Goal: Check status: Check status

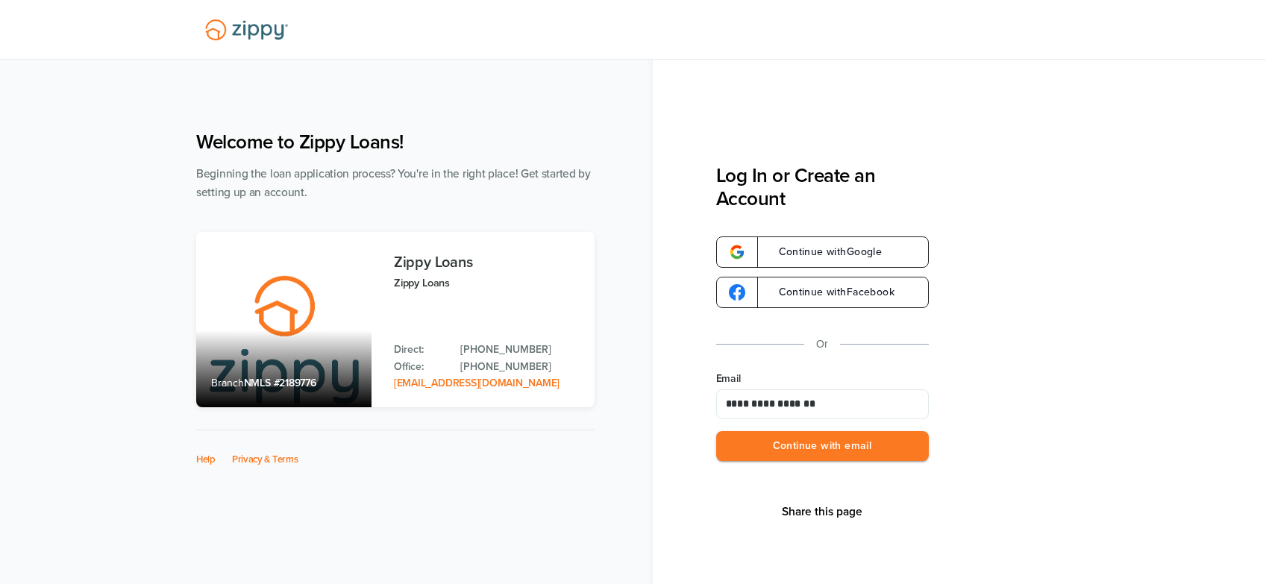
type input "**********"
click at [716, 431] on button "Continue with email" at bounding box center [822, 446] width 213 height 31
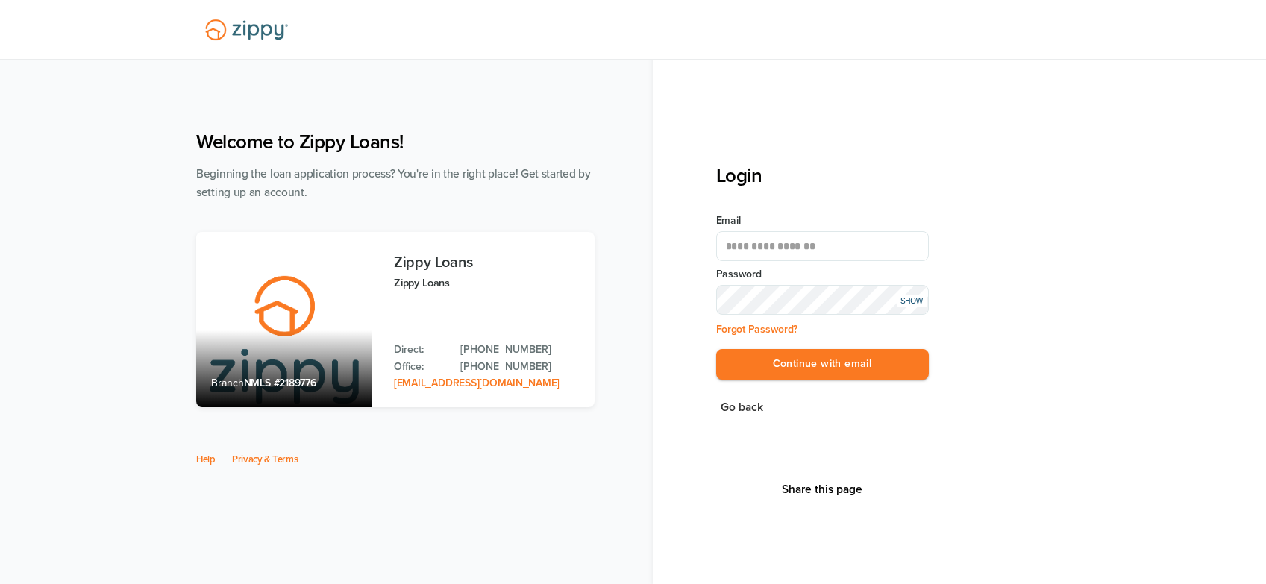
click at [716, 349] on button "Continue with email" at bounding box center [822, 364] width 213 height 31
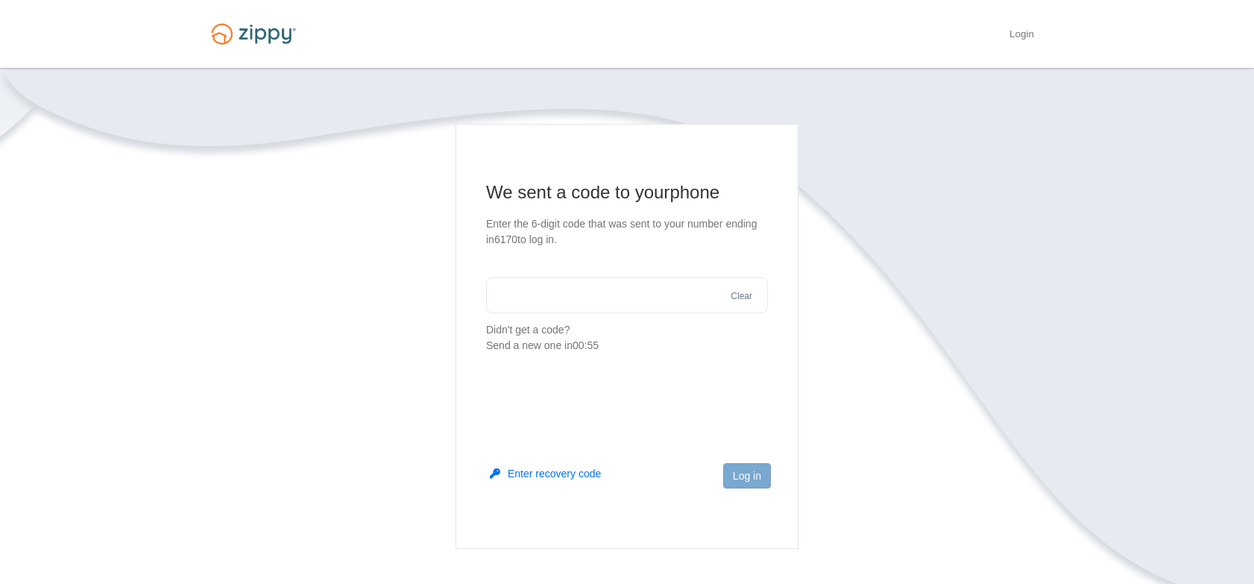
click at [602, 297] on input "text" at bounding box center [627, 295] width 282 height 36
type input "******"
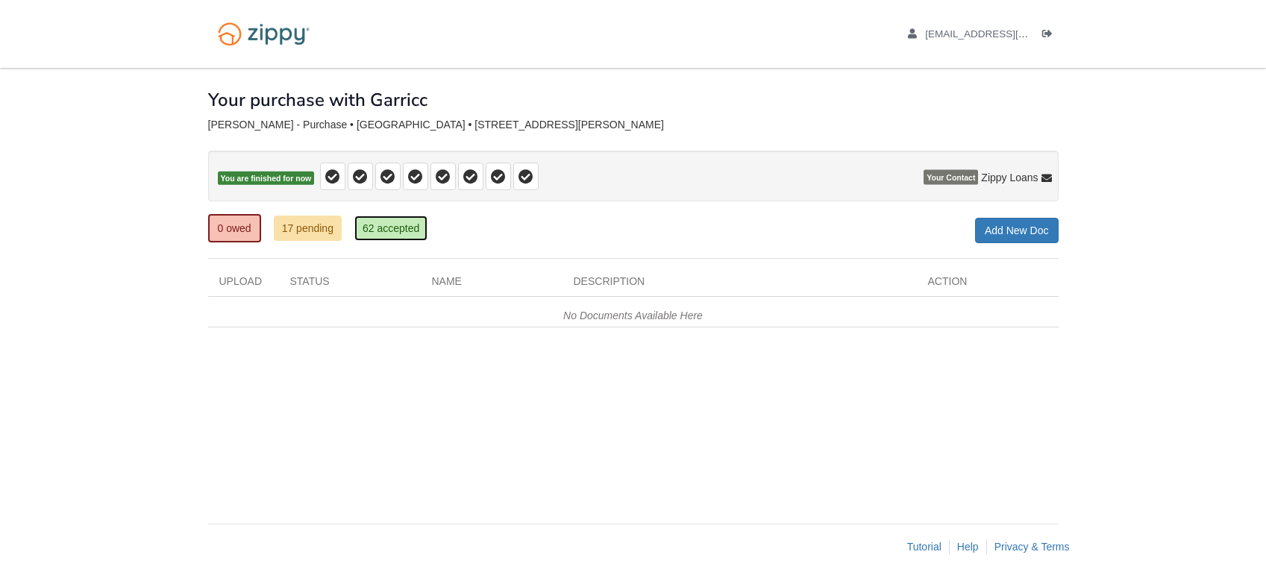
click at [400, 223] on link "62 accepted" at bounding box center [390, 228] width 73 height 25
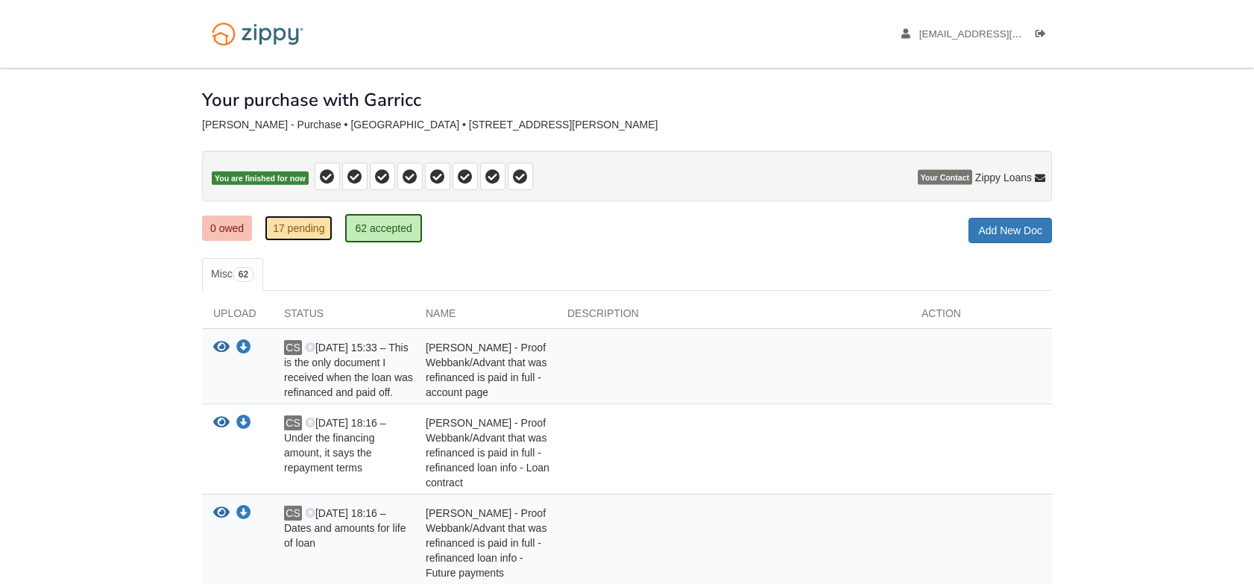
click at [304, 225] on link "17 pending" at bounding box center [299, 228] width 68 height 25
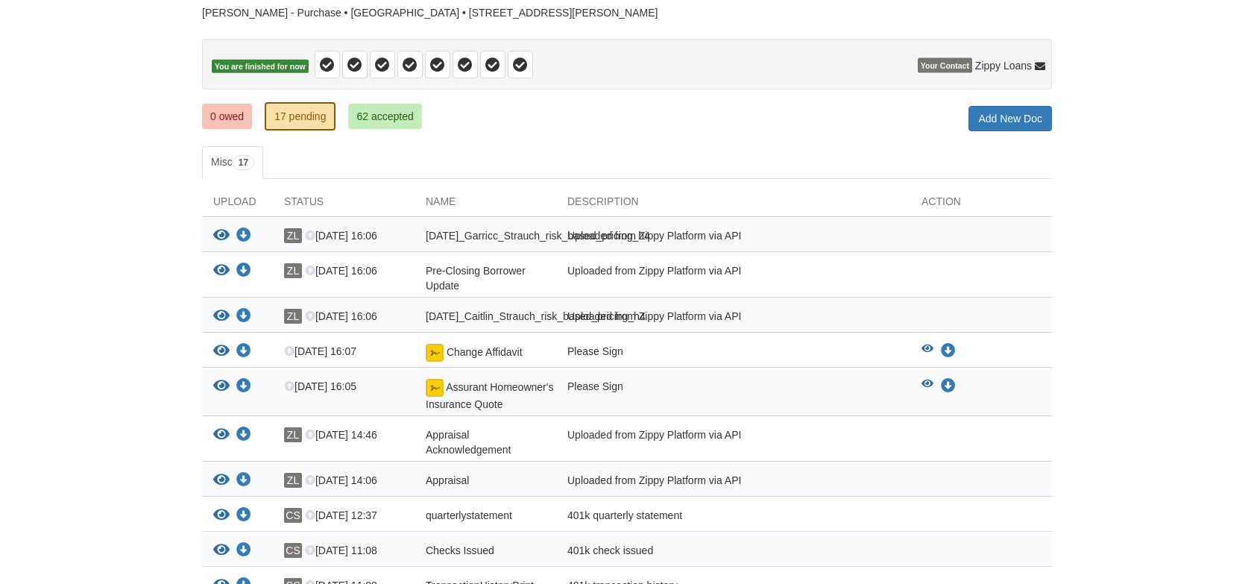
scroll to position [149, 0]
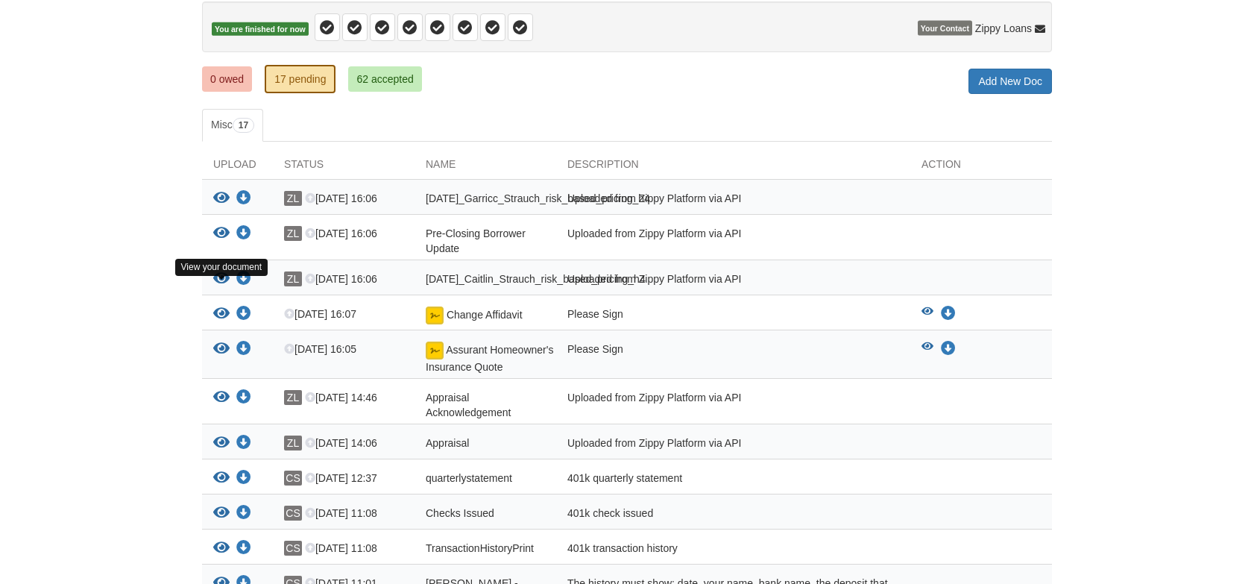
click at [223, 286] on icon "View 07-08-2025_Caitlin_Strauch_risk_based_pricing_h4" at bounding box center [221, 278] width 16 height 15
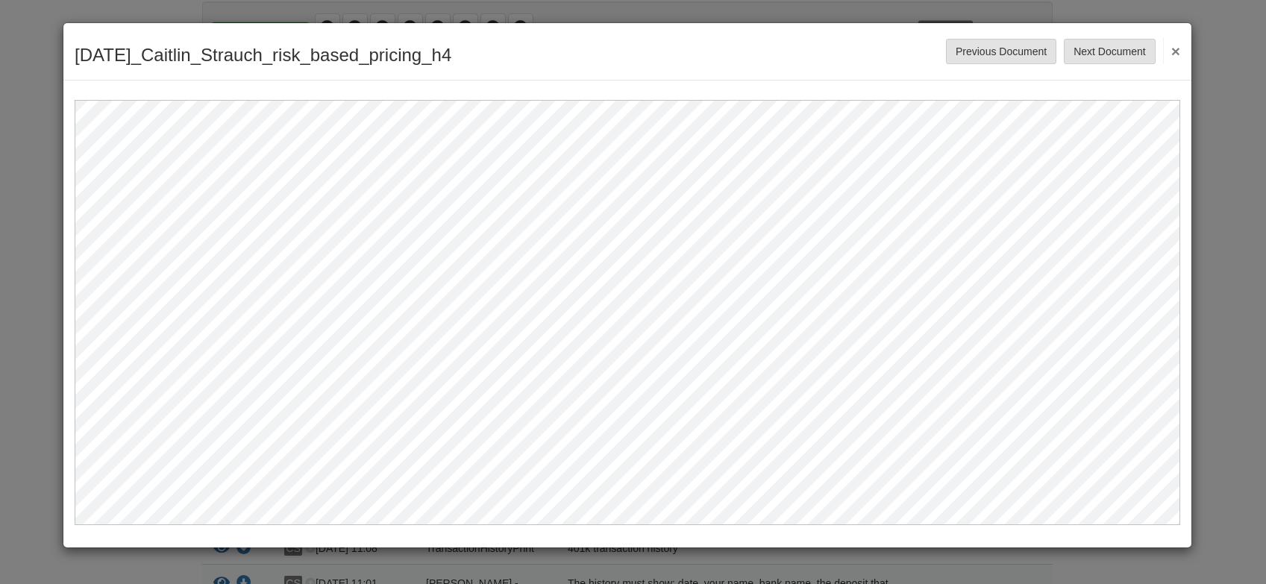
click at [1178, 49] on button "×" at bounding box center [1171, 50] width 17 height 27
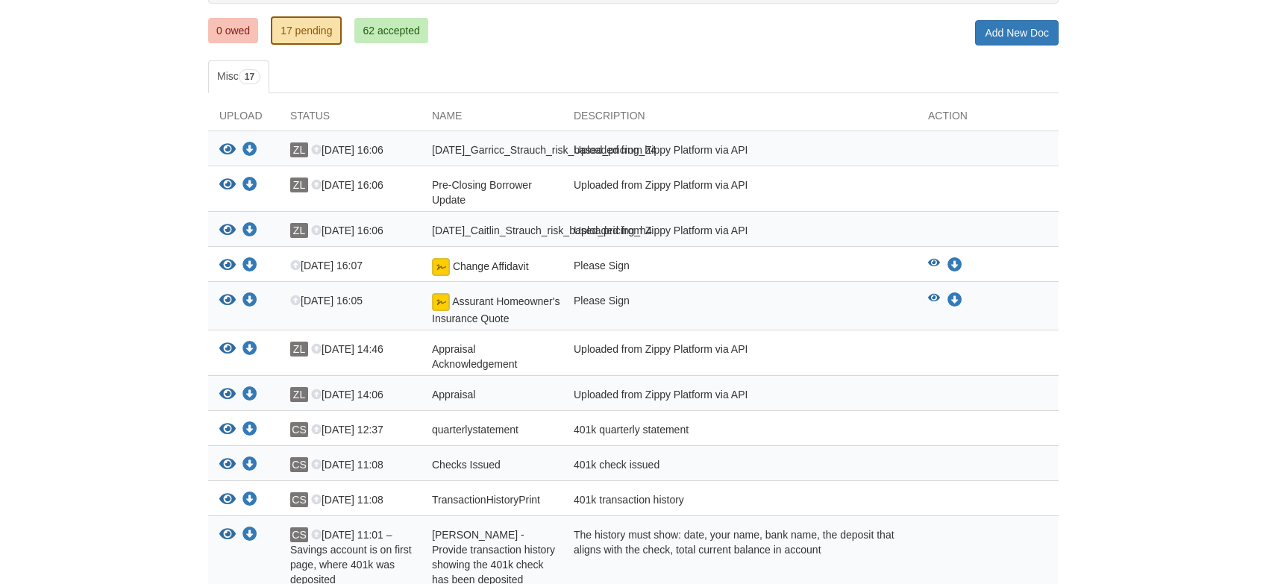
scroll to position [224, 0]
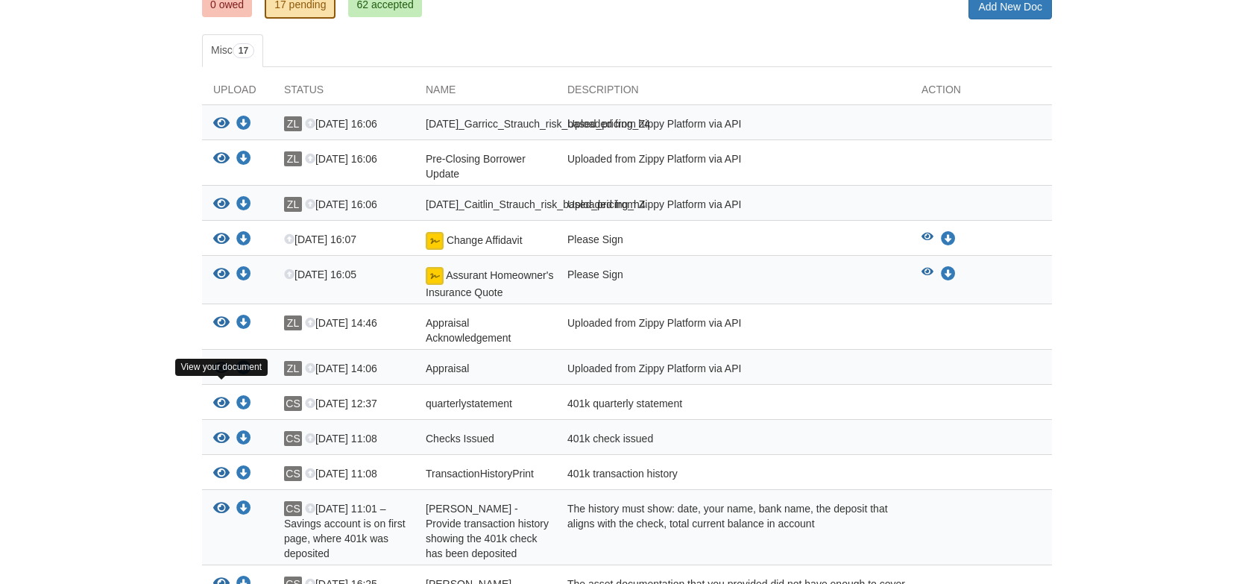
click at [221, 376] on icon "View Appraisal" at bounding box center [221, 368] width 16 height 15
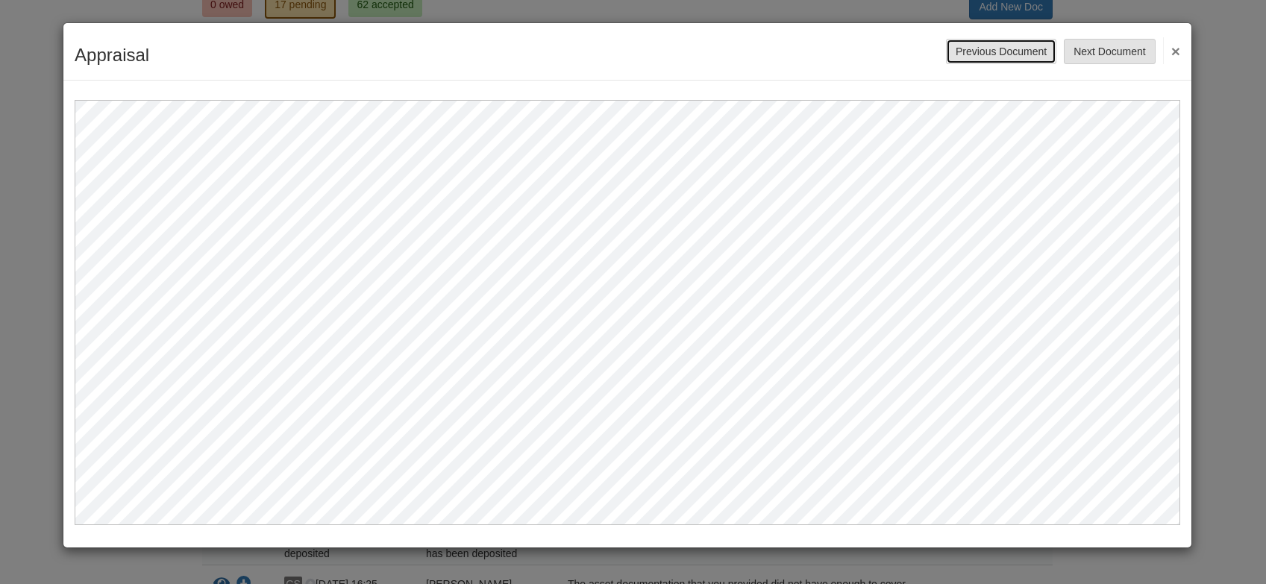
click at [1024, 54] on button "Previous Document" at bounding box center [1001, 51] width 110 height 25
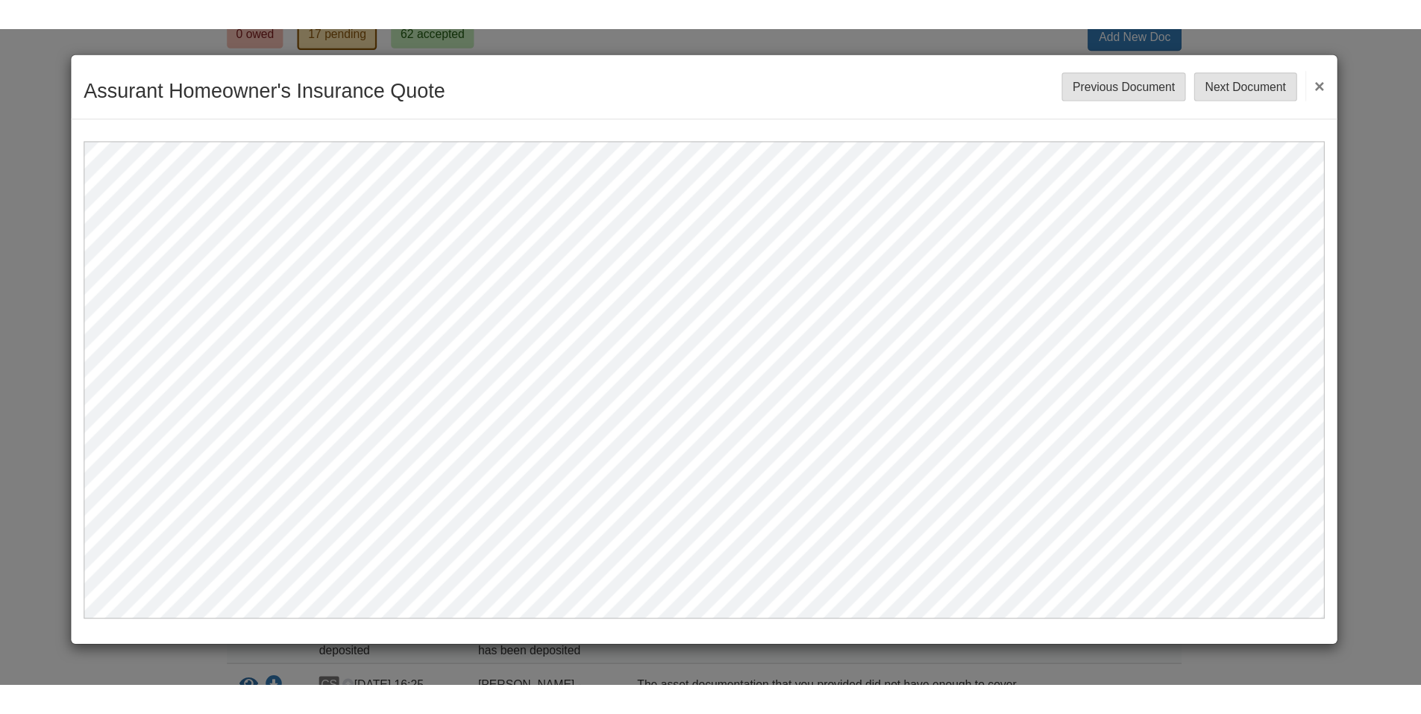
scroll to position [0, 0]
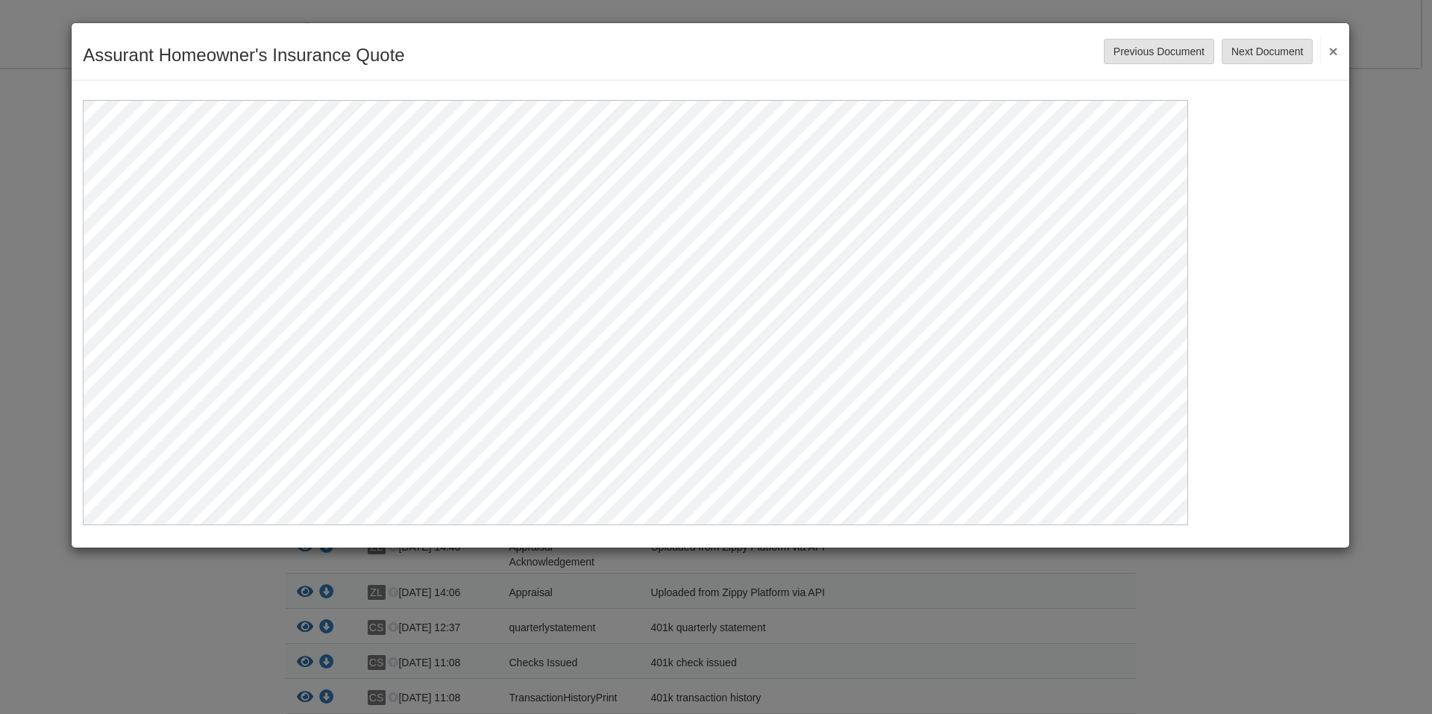
click at [1254, 41] on button "×" at bounding box center [1328, 50] width 17 height 27
